Goal: Check status: Check status

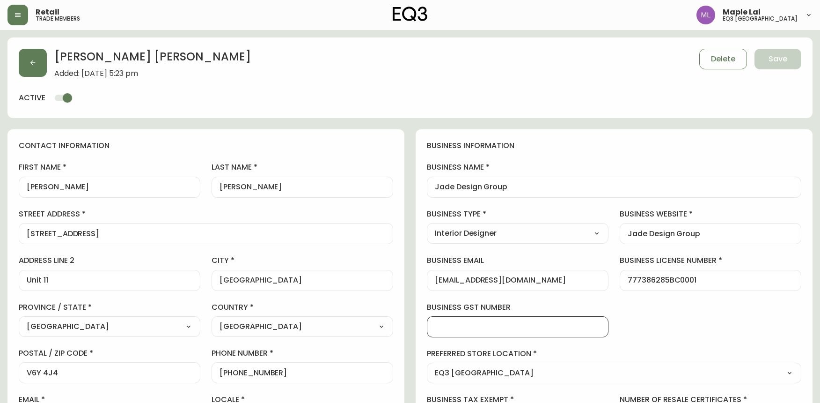
select select "BC"
select select "CA"
select select "CA_EN"
select select "Other"
select select "Interior Designer"
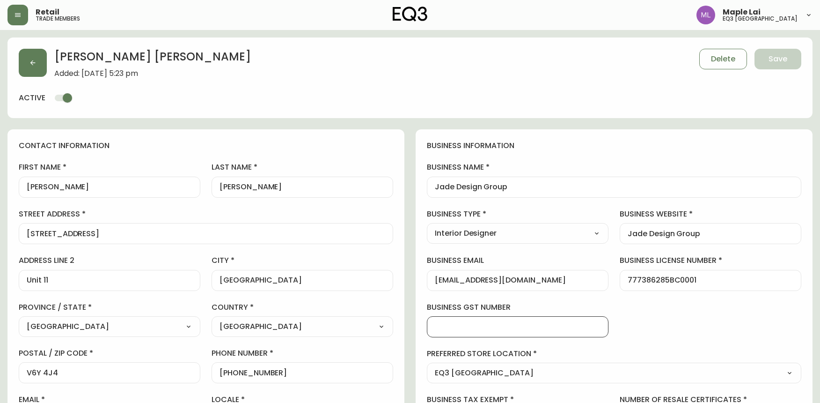
select select "cjw10z96p001r6gs00juufhhe"
select select "true"
click at [20, 10] on button "button" at bounding box center [17, 15] width 21 height 21
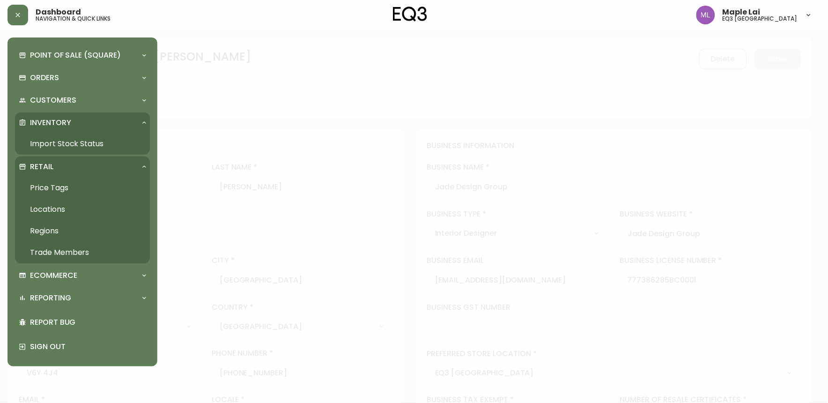
click at [64, 117] on p "Inventory" at bounding box center [50, 122] width 41 height 10
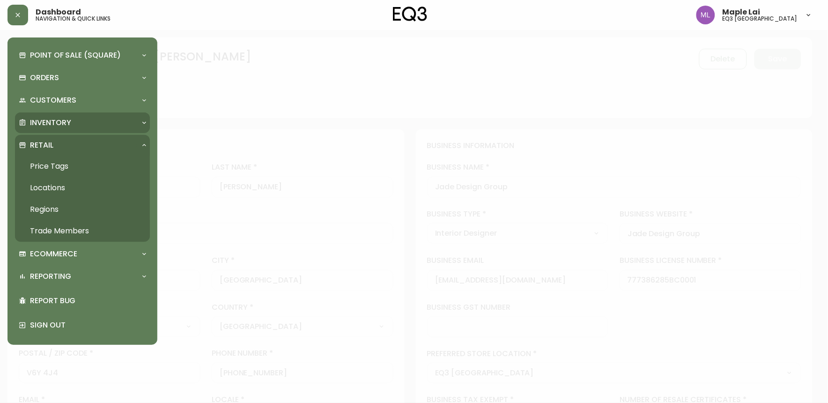
click at [67, 125] on p "Inventory" at bounding box center [50, 122] width 41 height 10
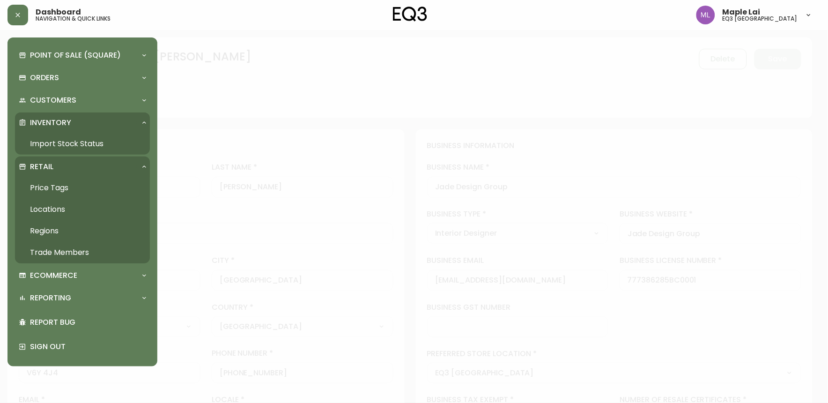
click at [66, 141] on link "Import Stock Status" at bounding box center [82, 144] width 135 height 22
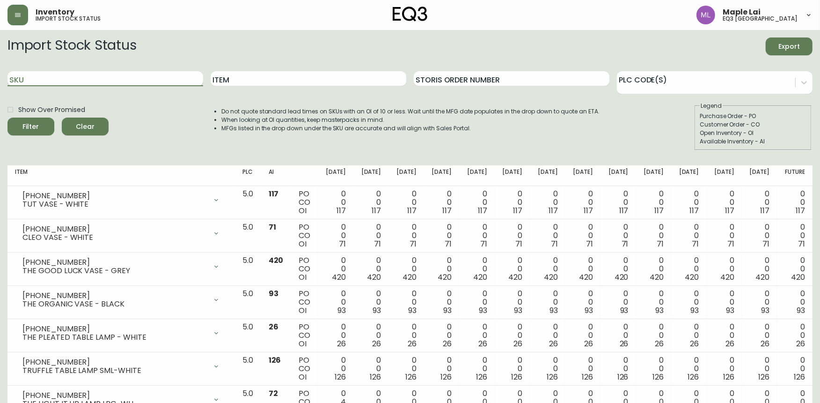
click at [125, 78] on input "SKU" at bounding box center [105, 78] width 196 height 15
paste input "3020-750-13-A"
click at [7, 117] on button "Filter" at bounding box center [30, 126] width 47 height 18
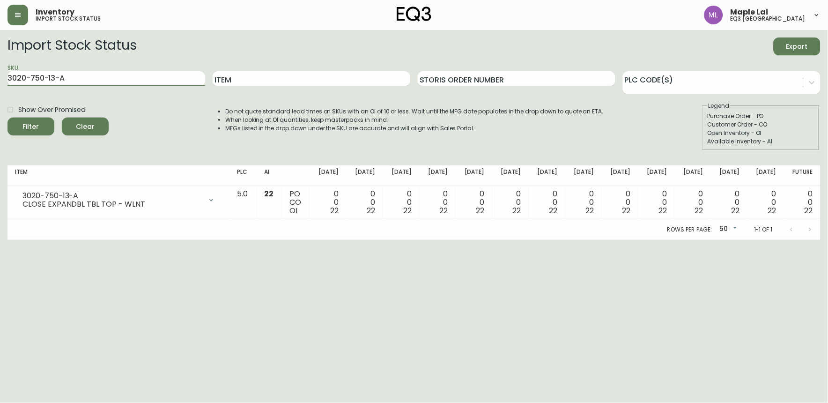
drag, startPoint x: 78, startPoint y: 81, endPoint x: -2, endPoint y: 77, distance: 80.1
click at [0, 77] on html "Inventory import stock status Maple Lai eq3 [GEOGRAPHIC_DATA] Import Stock Stat…" at bounding box center [414, 120] width 828 height 240
paste input "[PHONE_NUMBER]"
type input "[PHONE_NUMBER]"
click at [7, 117] on button "Filter" at bounding box center [30, 126] width 47 height 18
